Goal: Information Seeking & Learning: Understand process/instructions

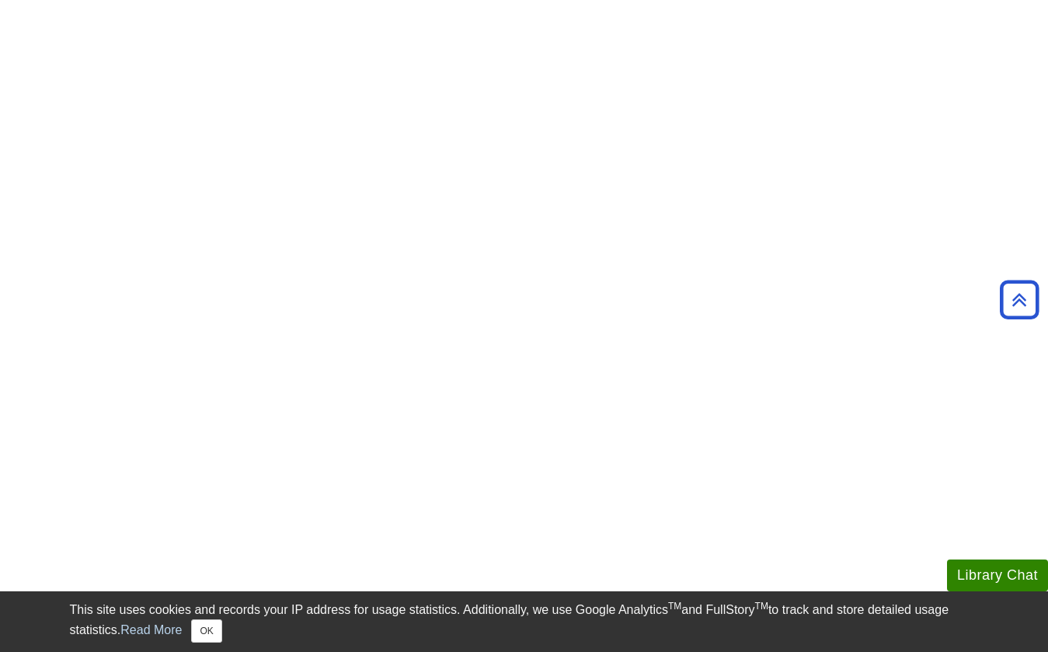
scroll to position [151, 0]
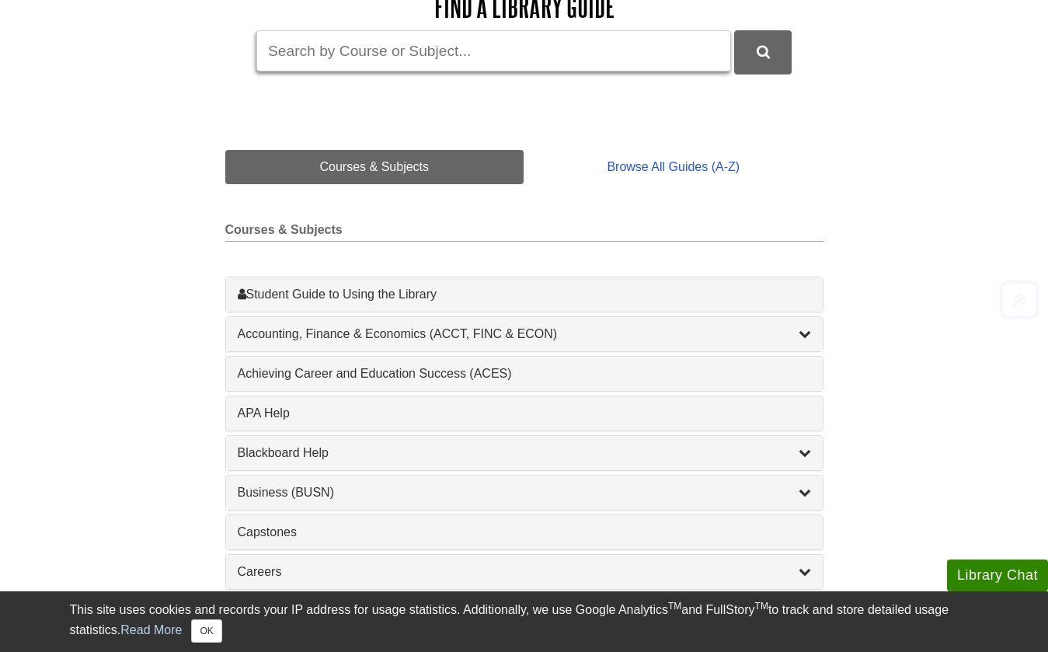
scroll to position [322, 0]
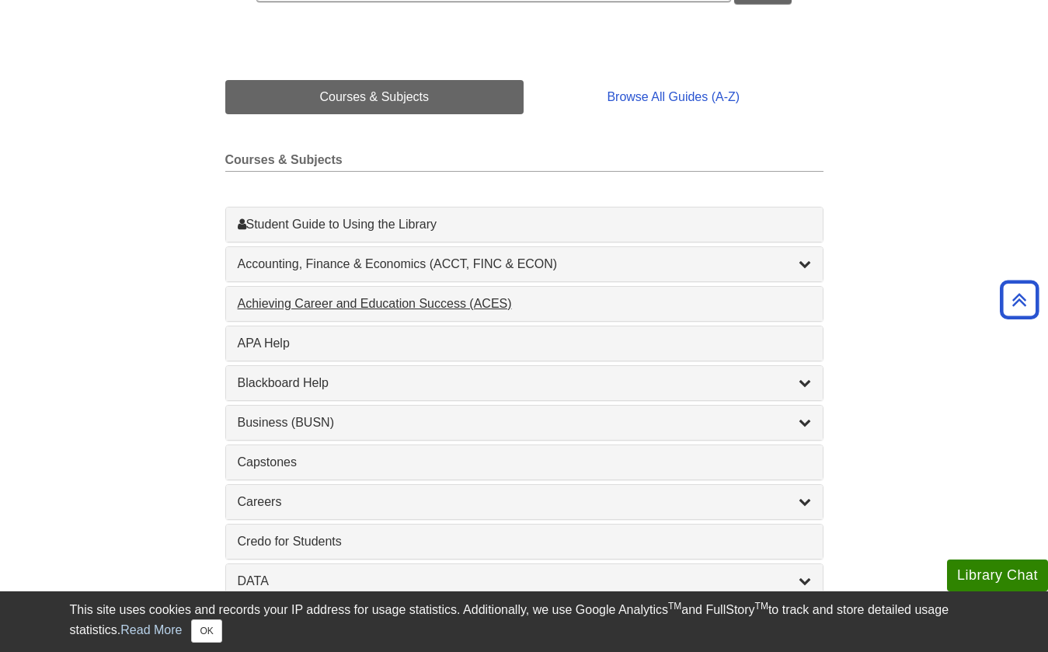
click at [742, 302] on div "Achieving Career and Education Success (ACES) , 1 guides" at bounding box center [524, 303] width 573 height 19
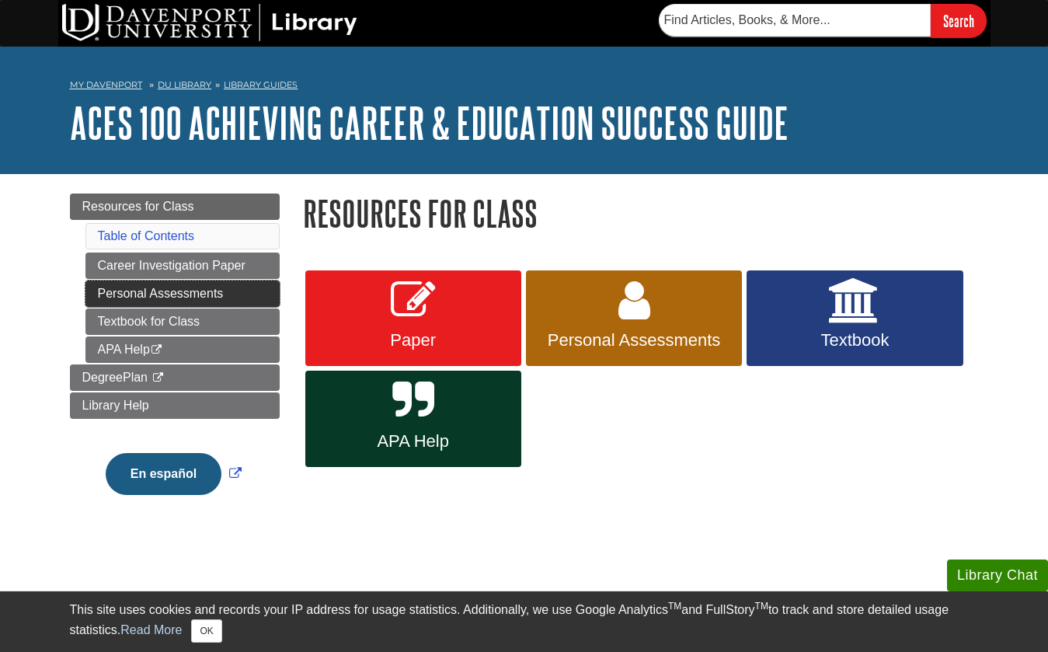
click at [155, 298] on link "Personal Assessments" at bounding box center [182, 293] width 194 height 26
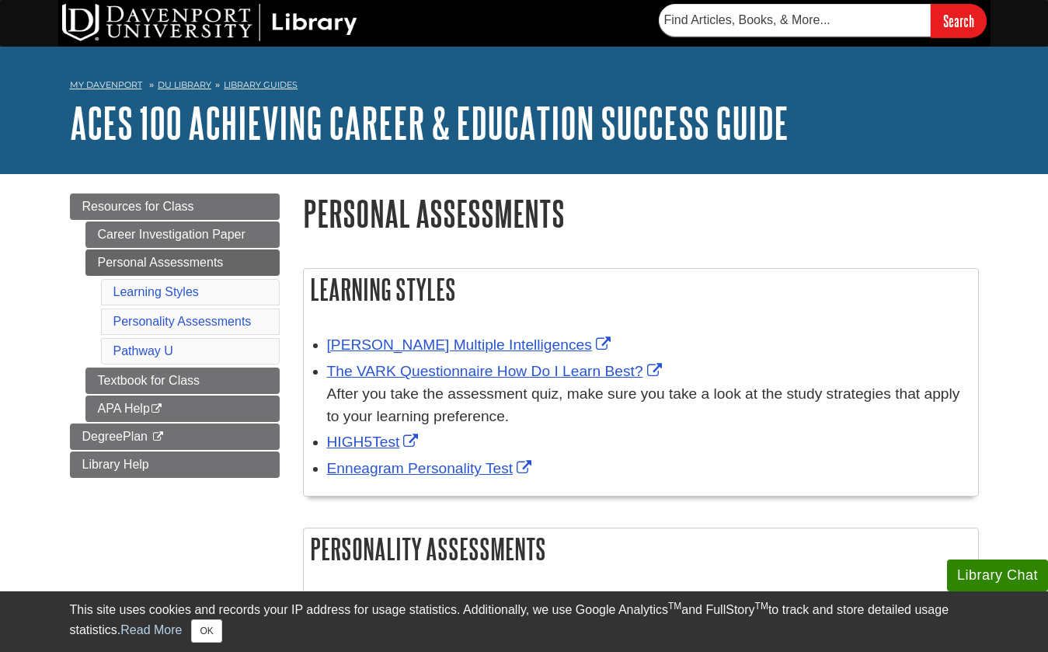
click at [196, 33] on img at bounding box center [209, 22] width 295 height 37
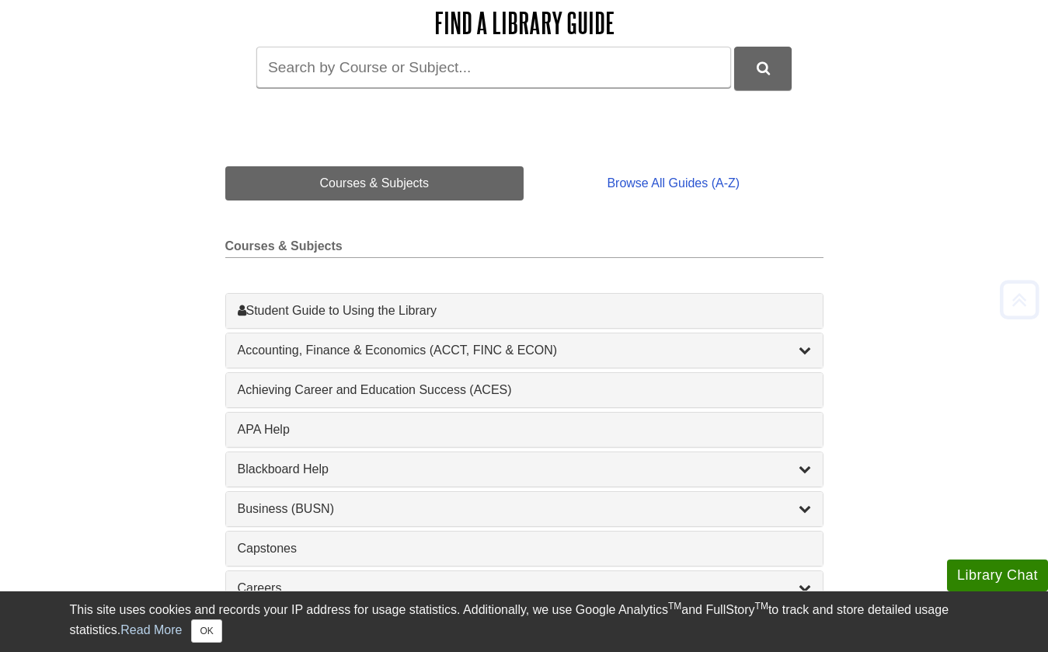
scroll to position [242, 0]
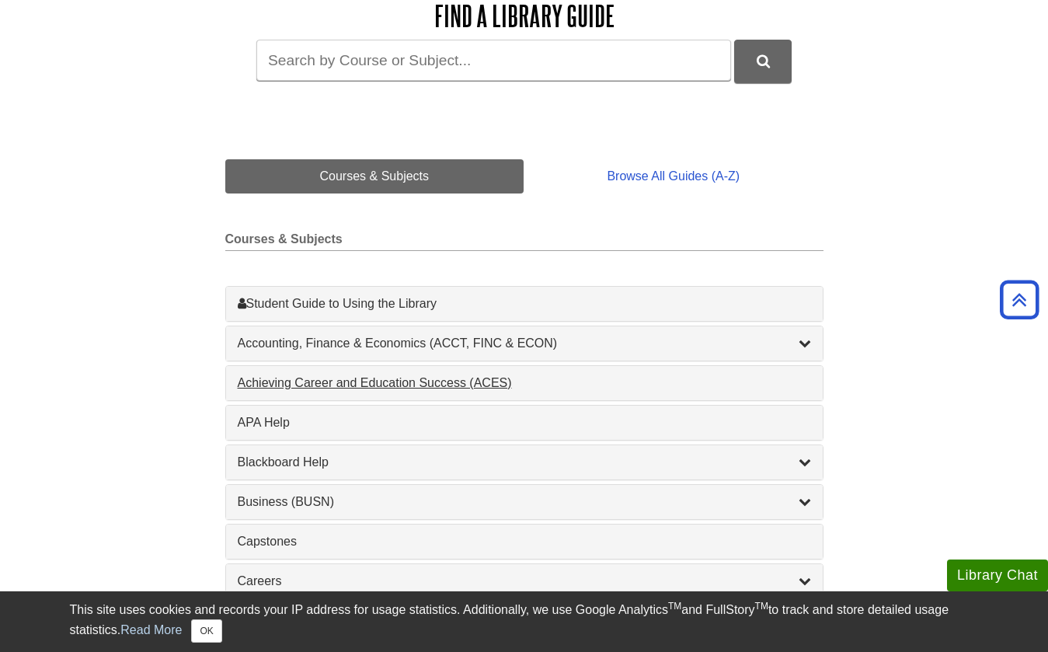
click at [360, 378] on div "Achieving Career and Education Success (ACES) , 1 guides" at bounding box center [524, 383] width 573 height 19
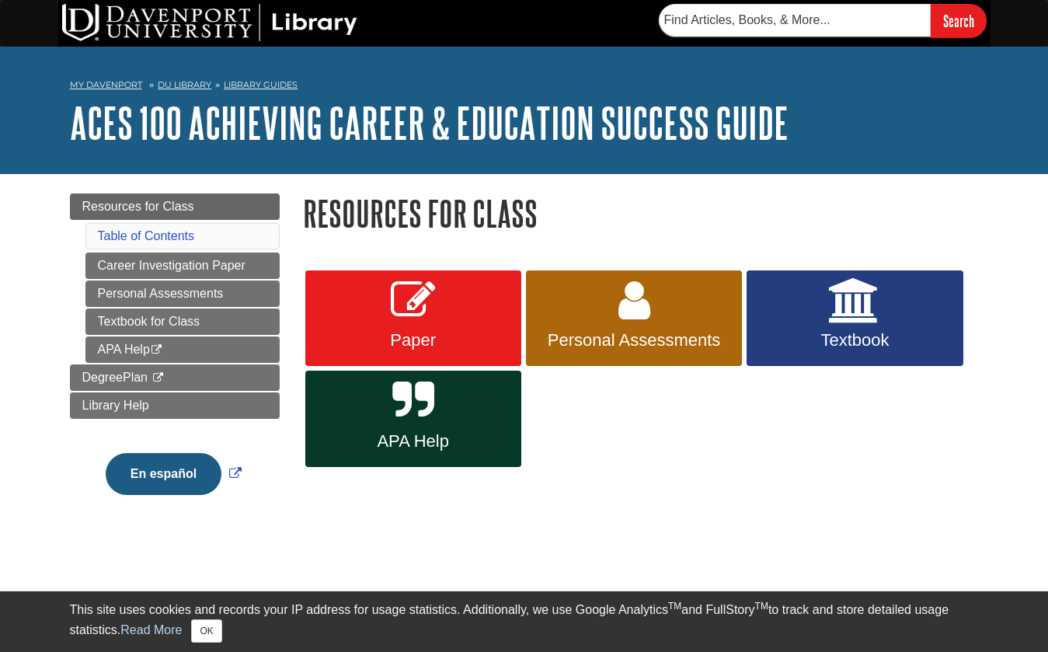
click at [437, 333] on span "Paper" at bounding box center [413, 340] width 193 height 20
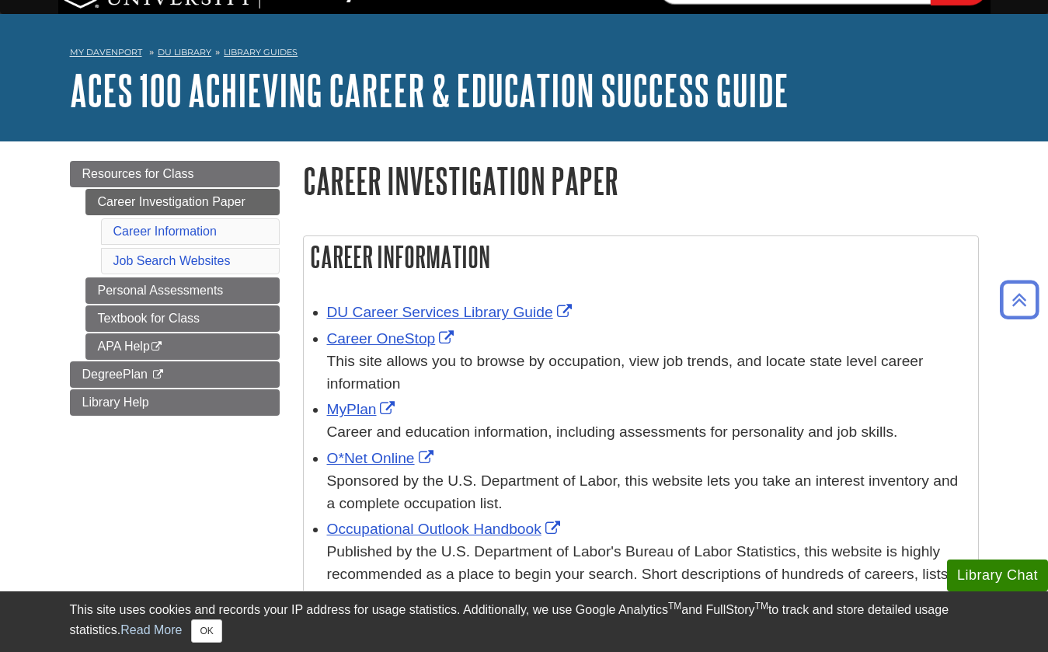
scroll to position [30, 0]
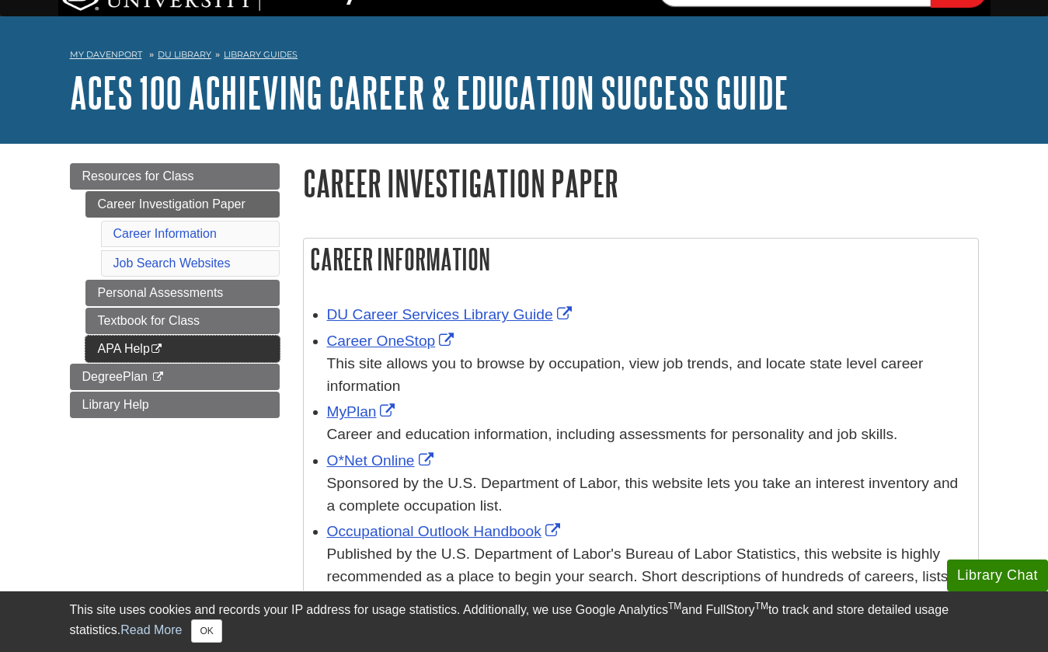
click at [127, 352] on link "APA Help This link opens in a new window" at bounding box center [182, 349] width 194 height 26
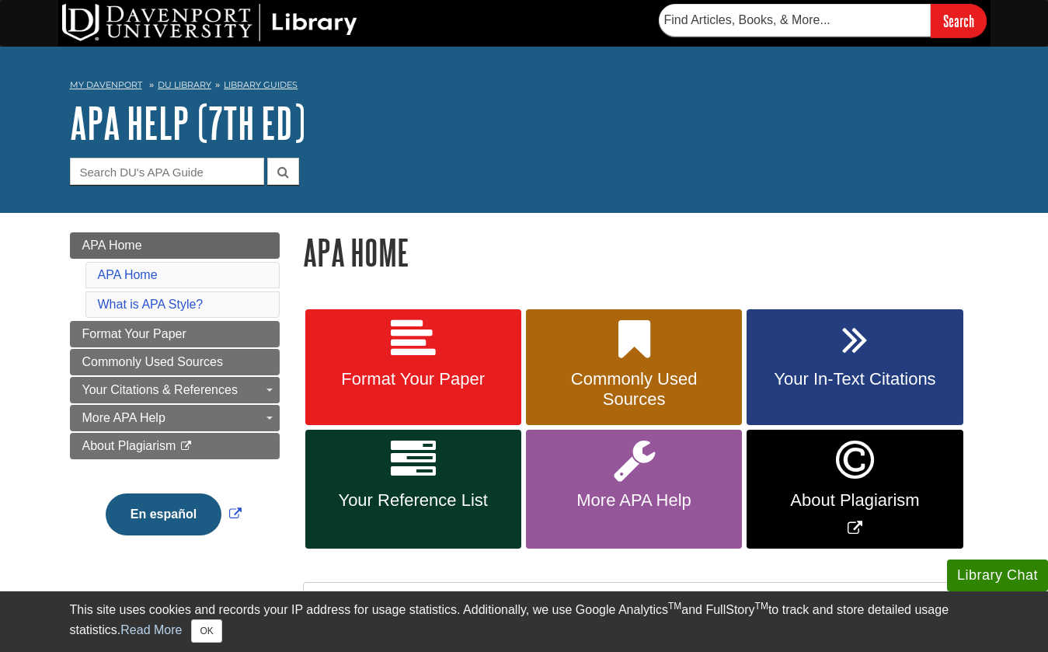
click at [451, 399] on link "Format Your Paper" at bounding box center [413, 367] width 216 height 117
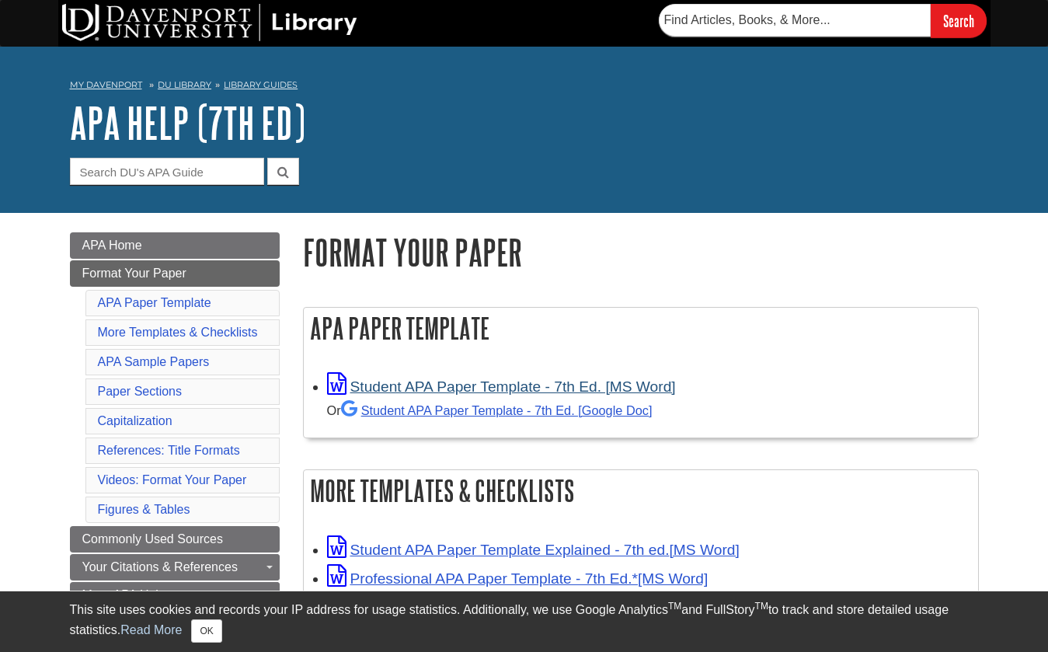
click at [485, 382] on link "Student APA Paper Template - 7th Ed. [MS Word]" at bounding box center [501, 386] width 349 height 16
click at [666, 172] on form "Guide Search Terms" at bounding box center [524, 171] width 909 height 27
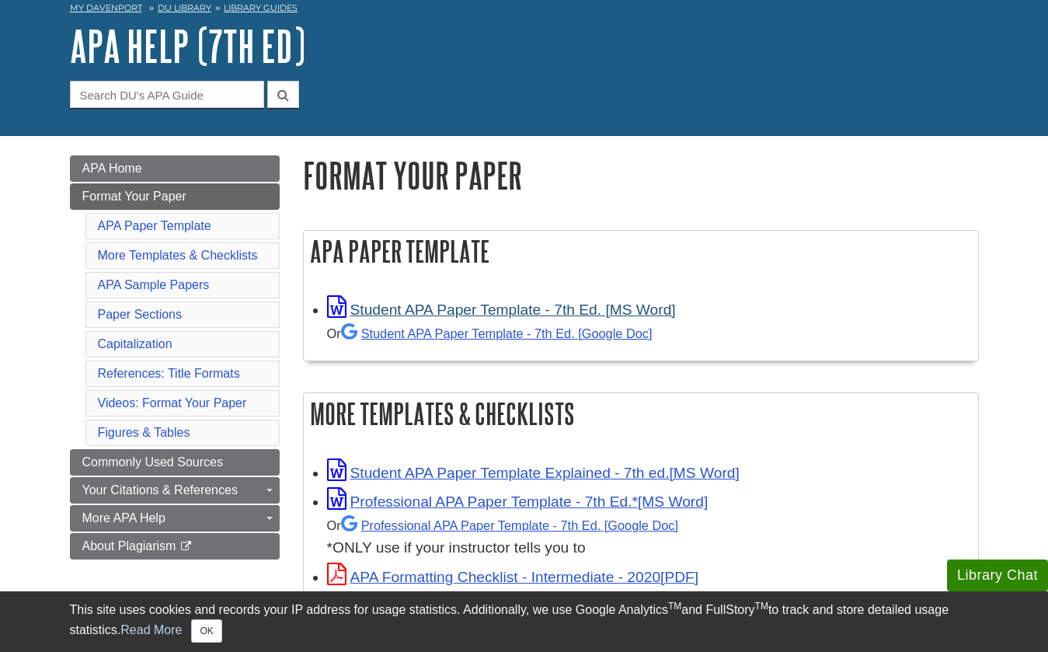
scroll to position [77, 0]
click at [144, 54] on link "APA Help (7th Ed)" at bounding box center [187, 46] width 235 height 48
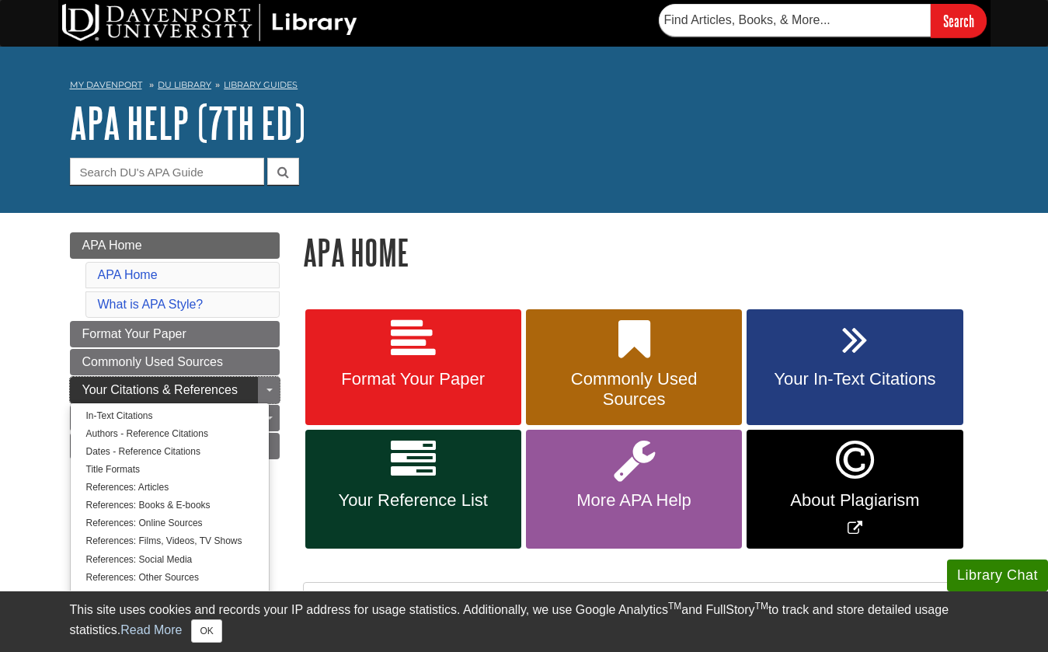
click at [133, 388] on span "Your Citations & References" at bounding box center [159, 389] width 155 height 13
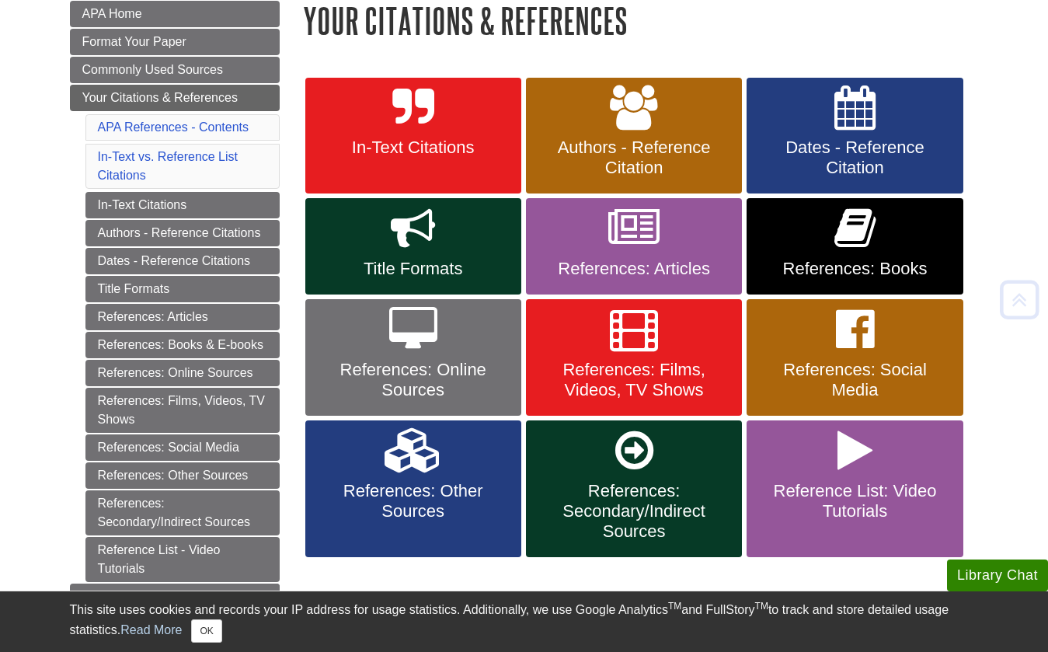
scroll to position [241, 0]
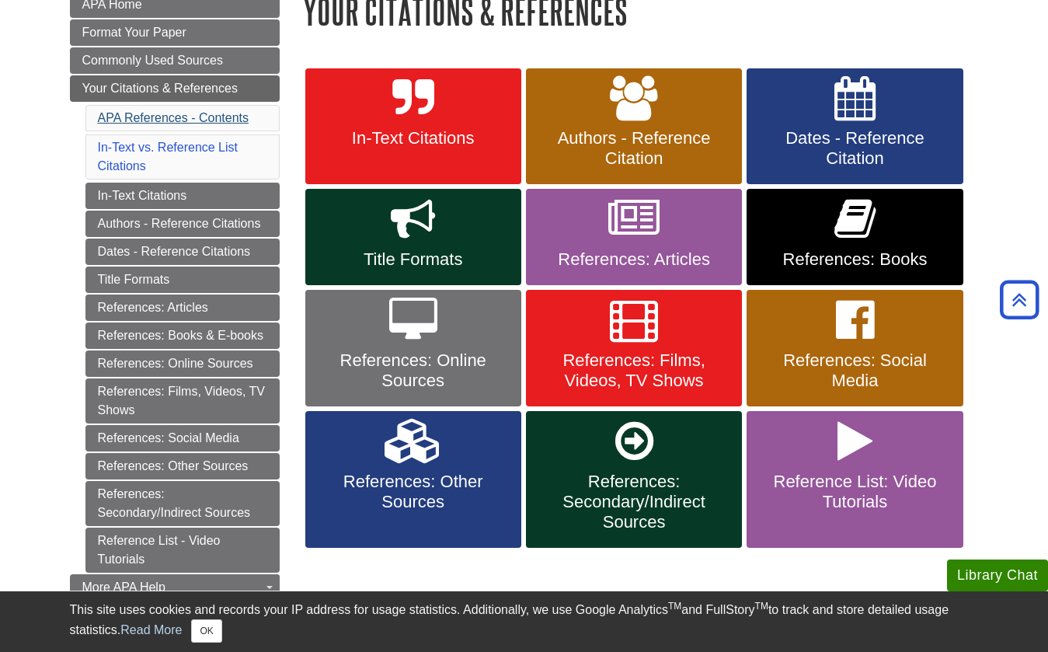
click at [169, 119] on link "APA References - Contents" at bounding box center [173, 117] width 151 height 13
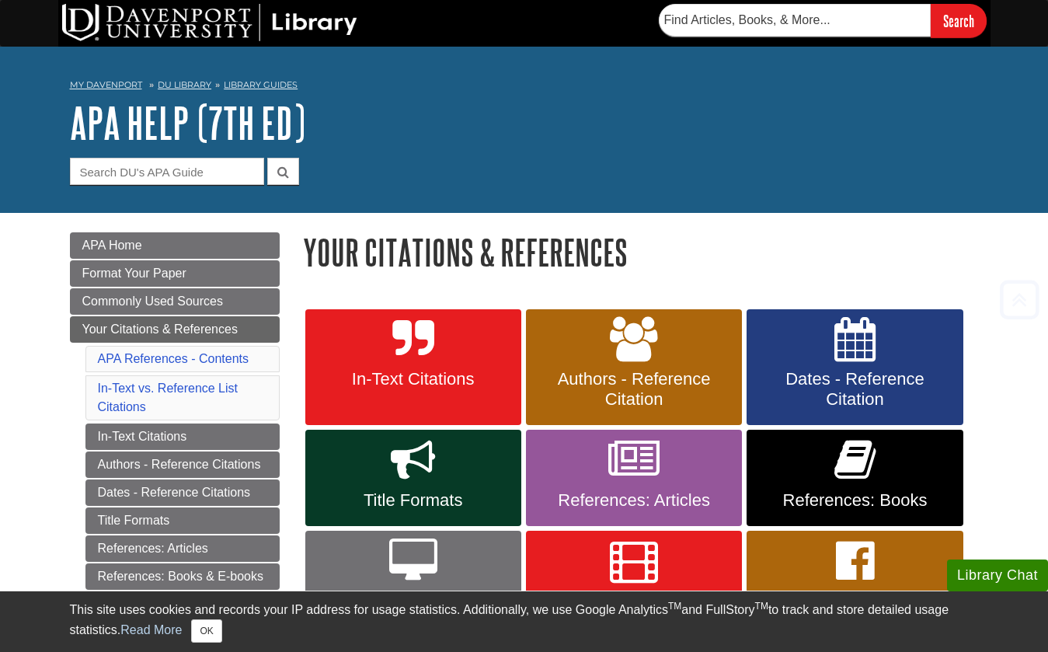
click at [163, 29] on img at bounding box center [209, 22] width 295 height 37
